Goal: Communication & Community: Answer question/provide support

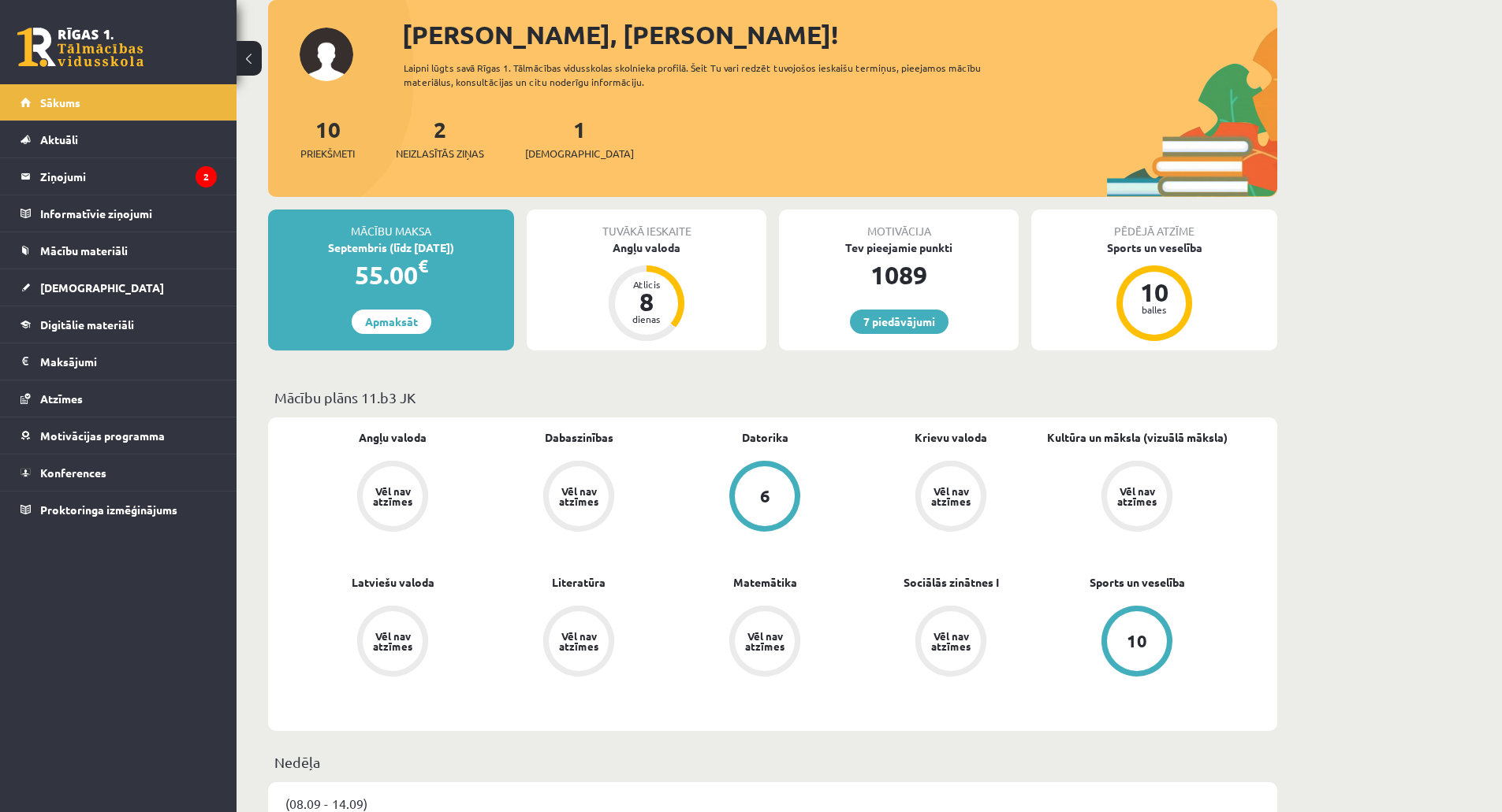
scroll to position [236, 0]
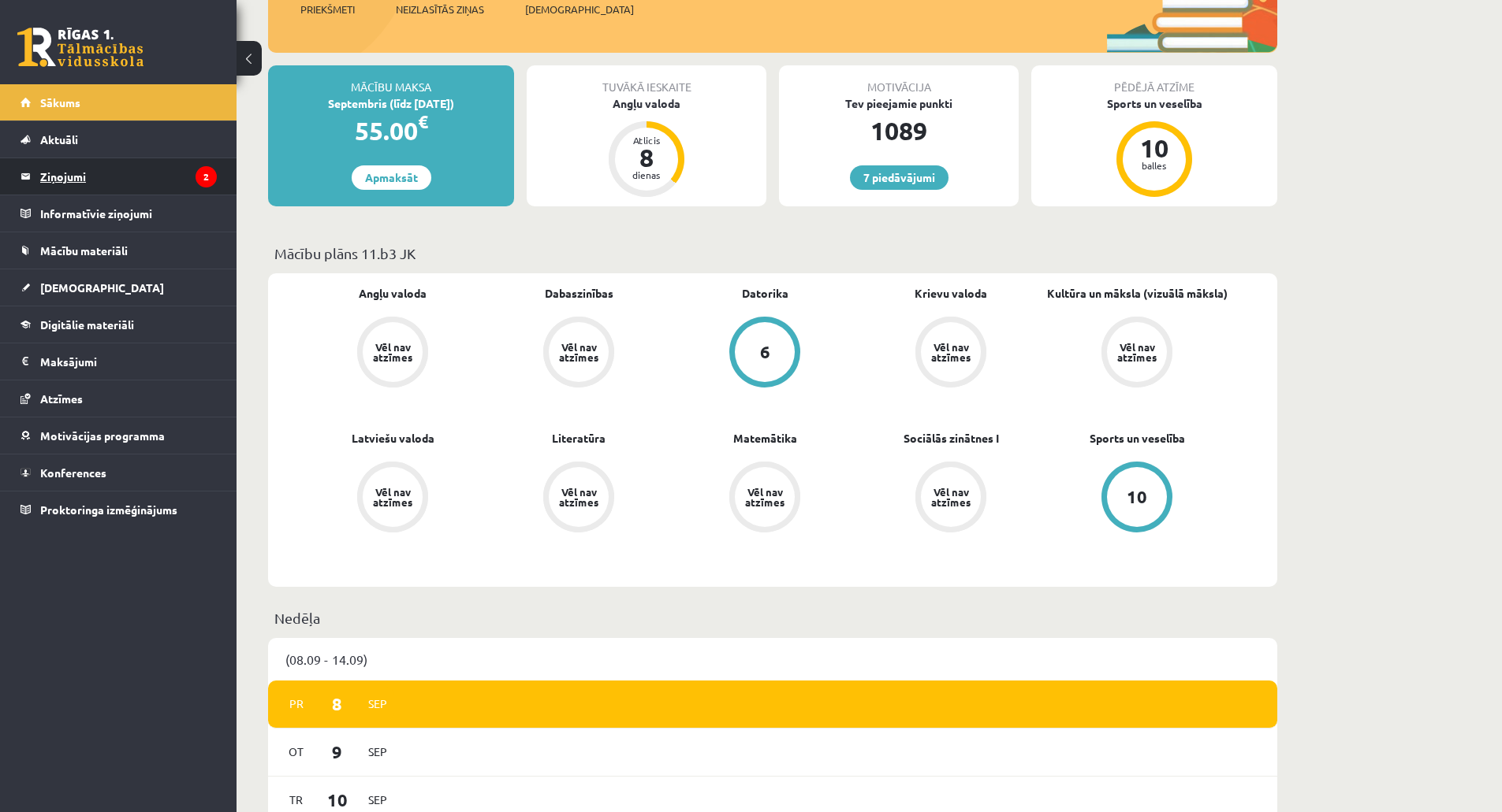
click at [121, 177] on legend "Ziņojumi 2" at bounding box center [128, 176] width 177 height 37
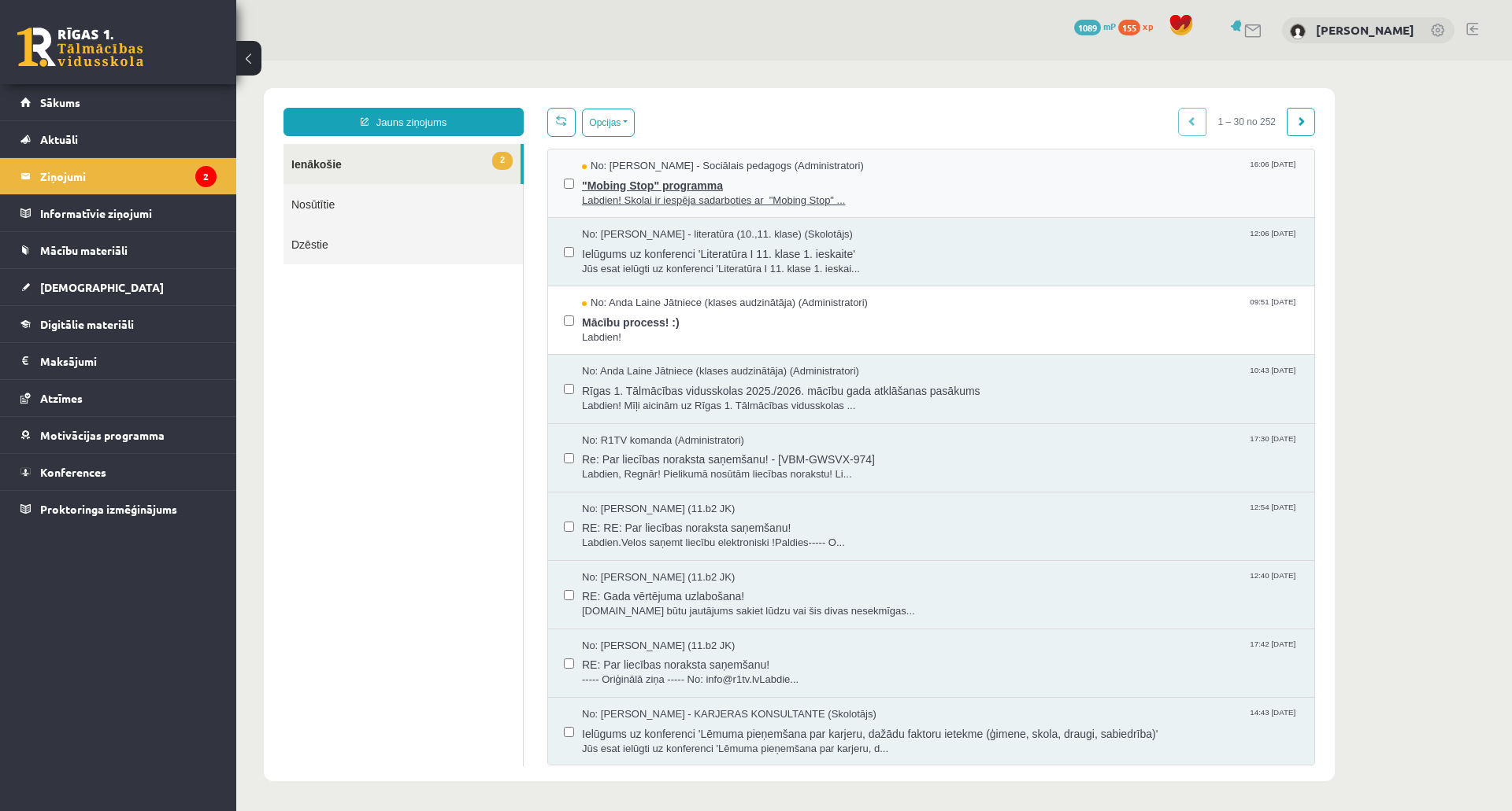
drag, startPoint x: 579, startPoint y: 200, endPoint x: 618, endPoint y: 197, distance: 39.1
click at [618, 197] on span "Labdien! Skolai ir iespēja sadarboties ar "Mobing Stop" ..." at bounding box center [941, 201] width 717 height 15
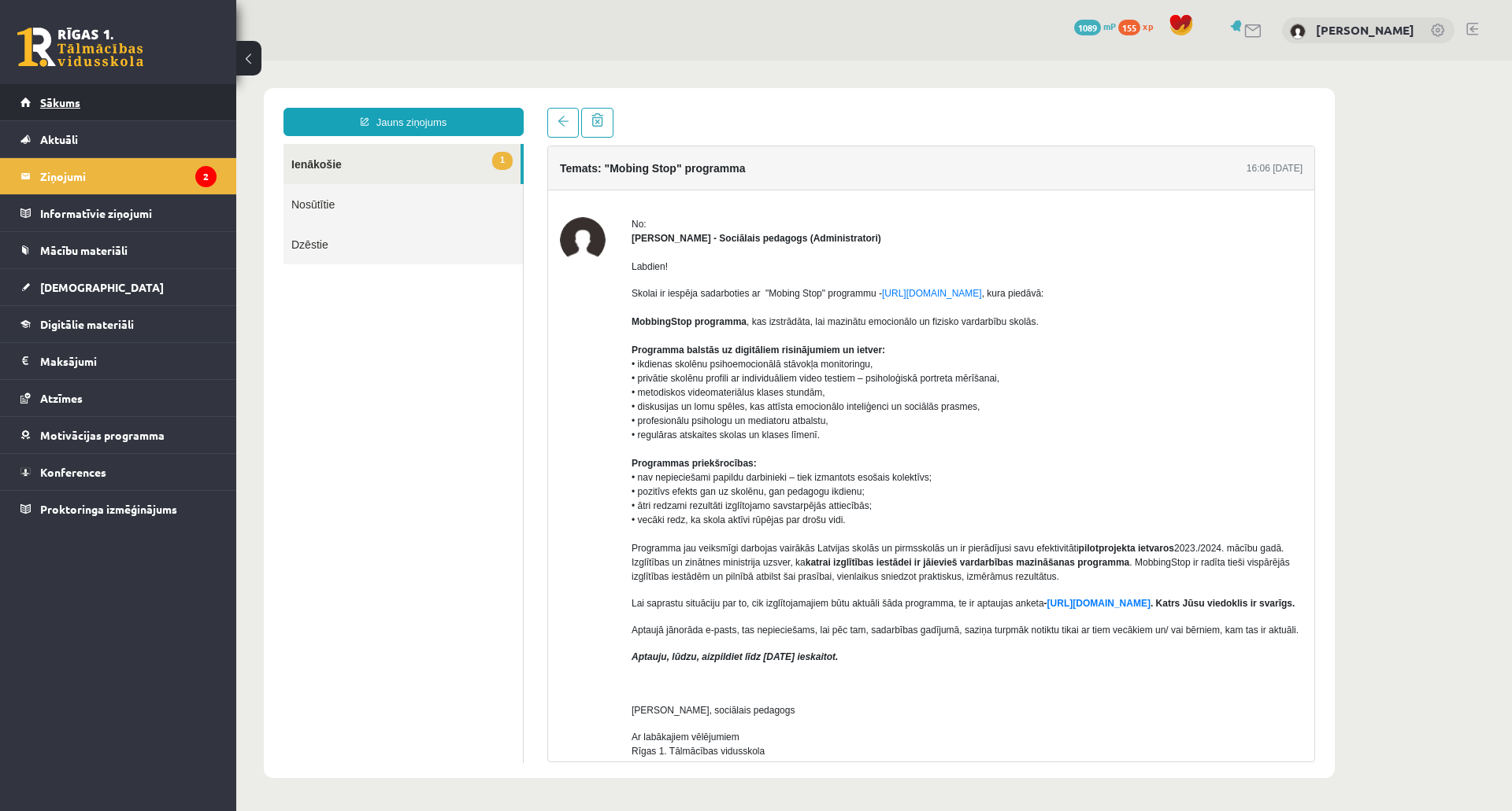
click at [77, 101] on span "Sākums" at bounding box center [61, 102] width 40 height 14
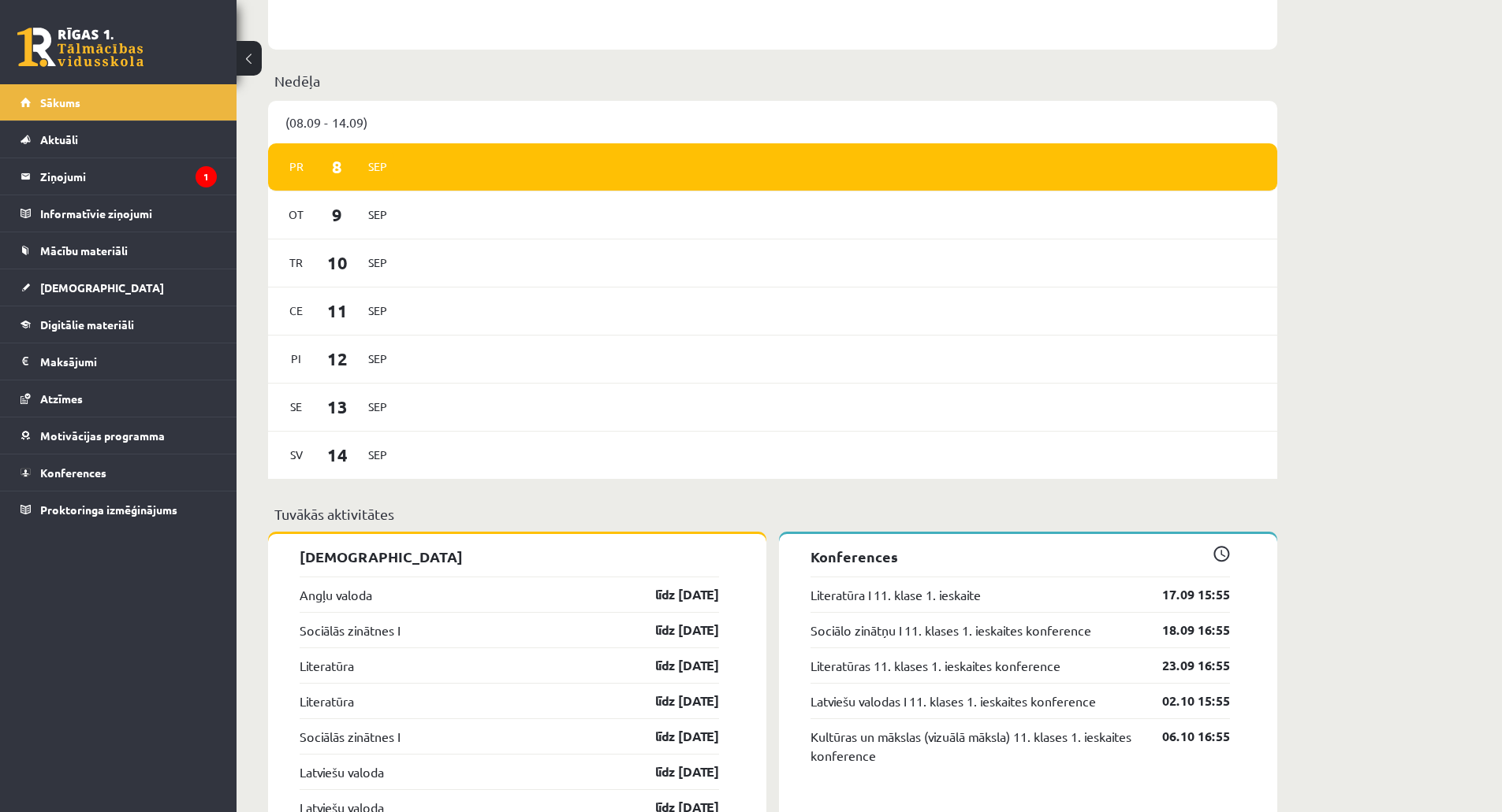
scroll to position [733, 0]
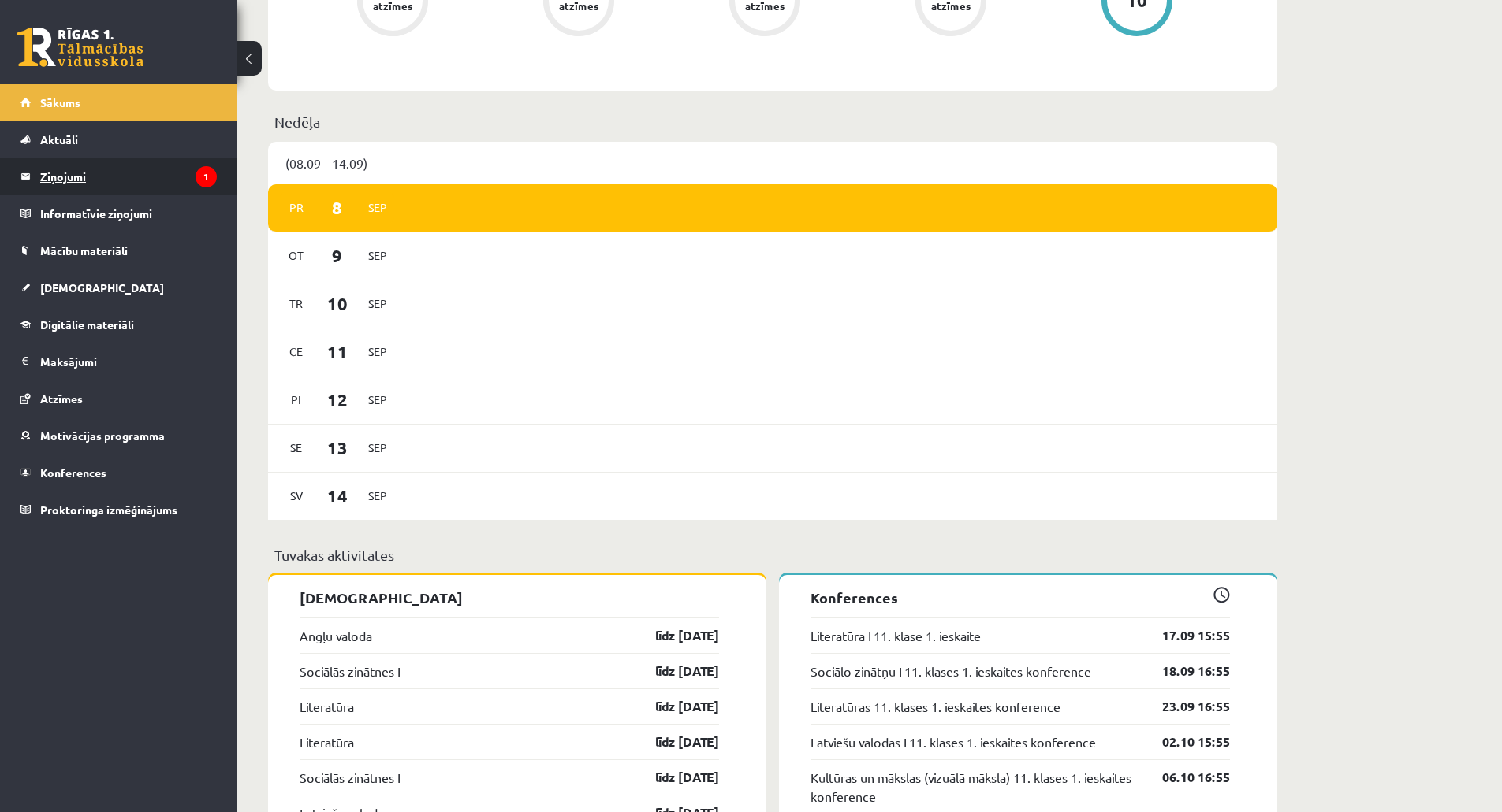
click at [116, 173] on legend "Ziņojumi 1" at bounding box center [128, 176] width 177 height 37
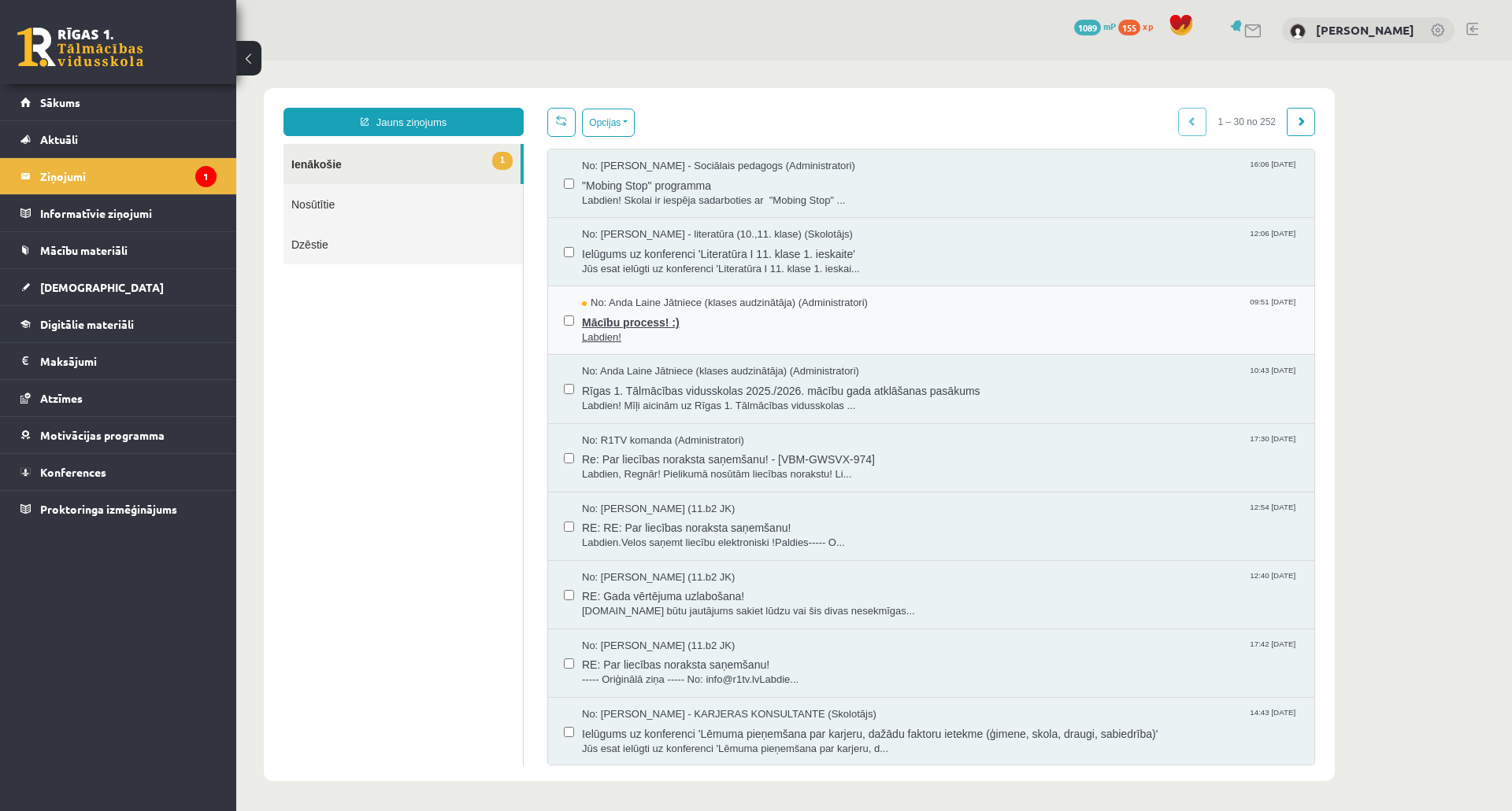
click at [690, 325] on span "Mācību process! :)" at bounding box center [941, 321] width 717 height 19
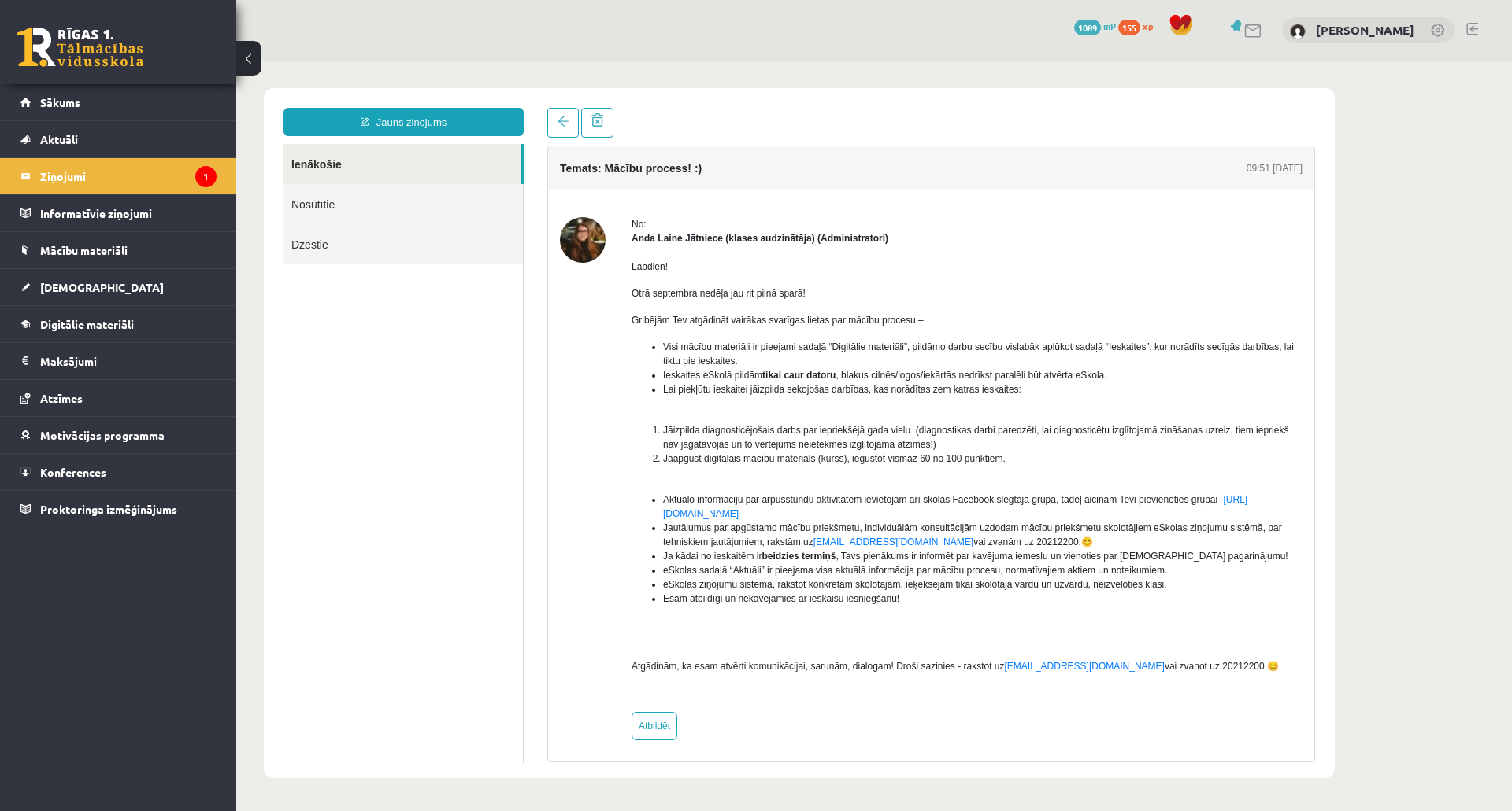
drag, startPoint x: 597, startPoint y: 352, endPoint x: 726, endPoint y: 370, distance: 130.2
click at [86, 108] on link "Sākums" at bounding box center [118, 102] width 196 height 37
